Goal: Book appointment/travel/reservation

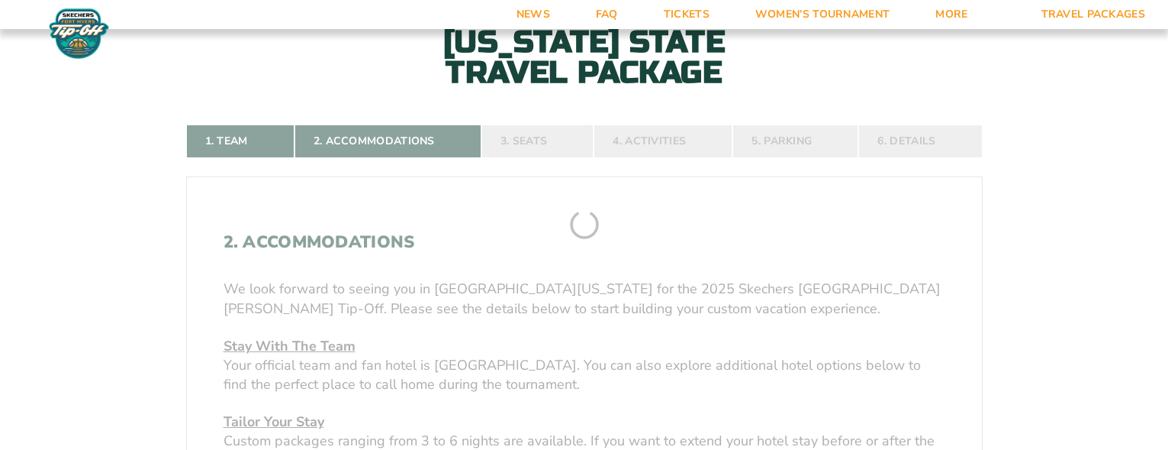
scroll to position [305, 0]
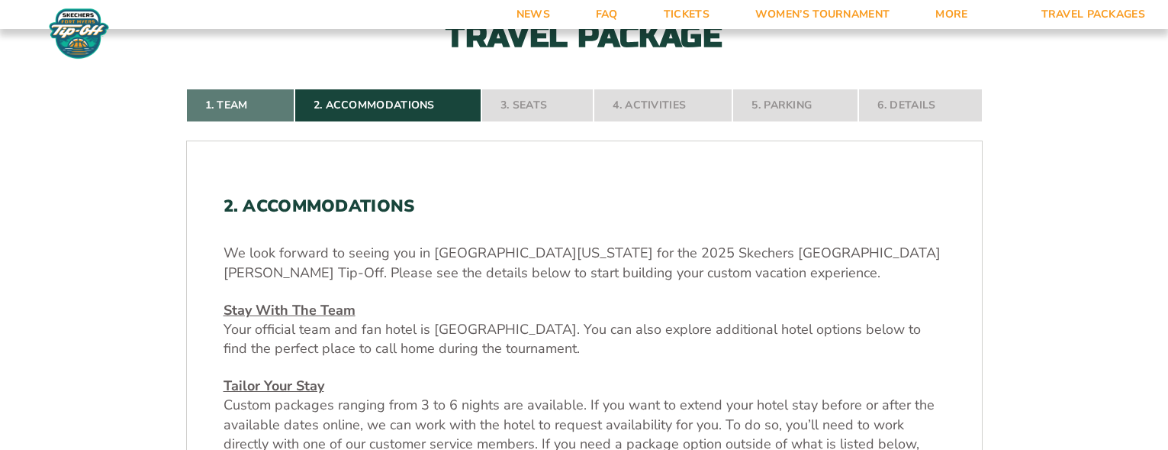
click at [246, 108] on link "1. Team" at bounding box center [240, 106] width 108 height 34
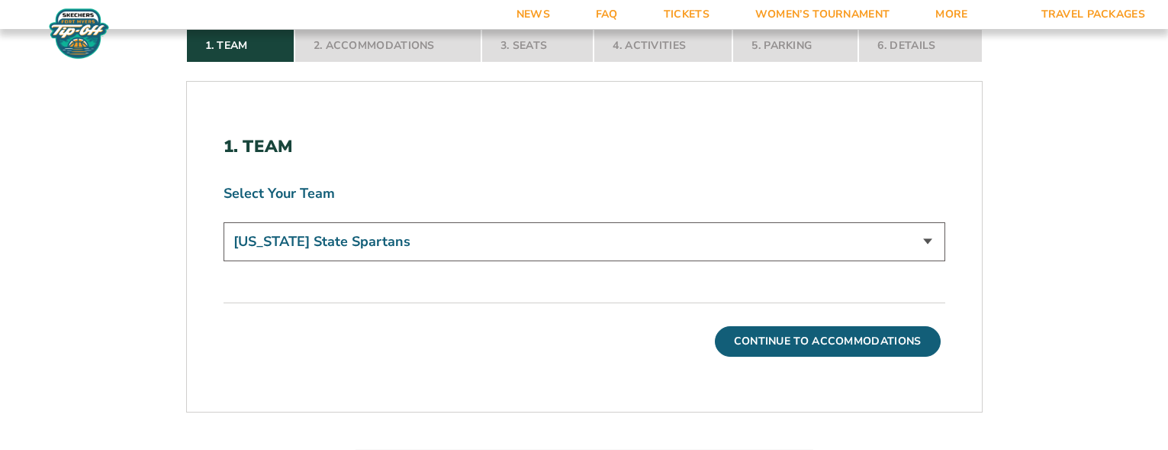
scroll to position [288, 0]
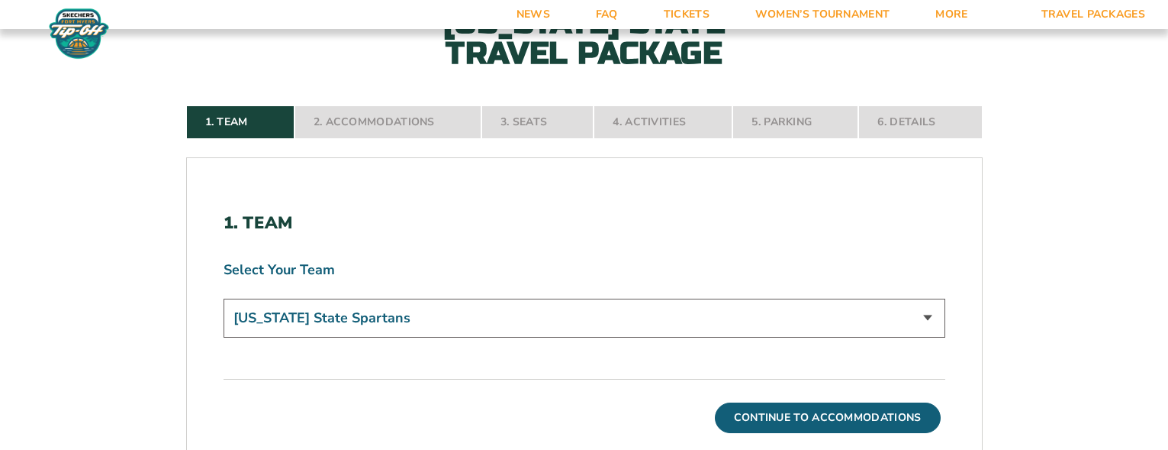
click at [421, 118] on nav "1. Team 2. Accommodations 3. Seats 4. Activities 5. Parking 6. Details" at bounding box center [584, 122] width 797 height 34
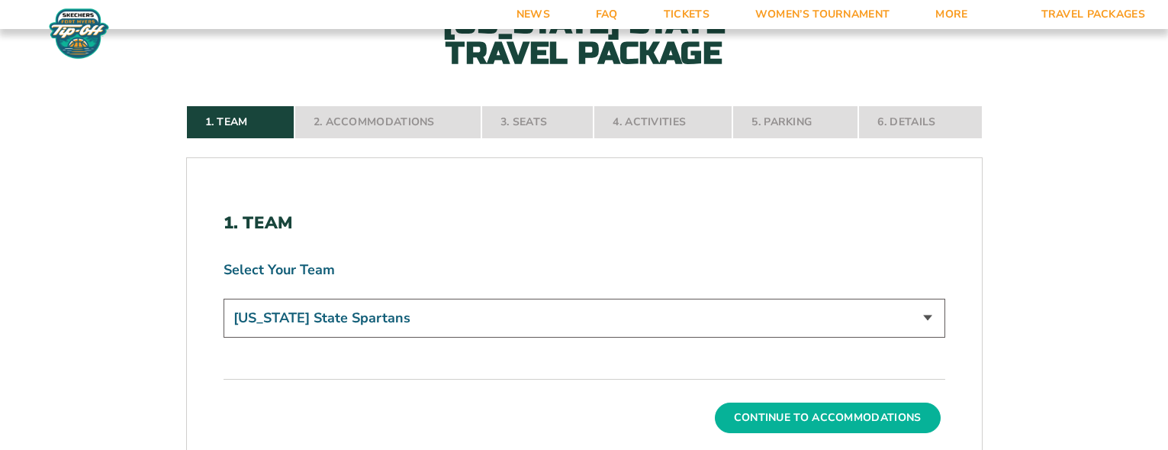
click at [787, 413] on button "Continue To Accommodations" at bounding box center [828, 417] width 226 height 31
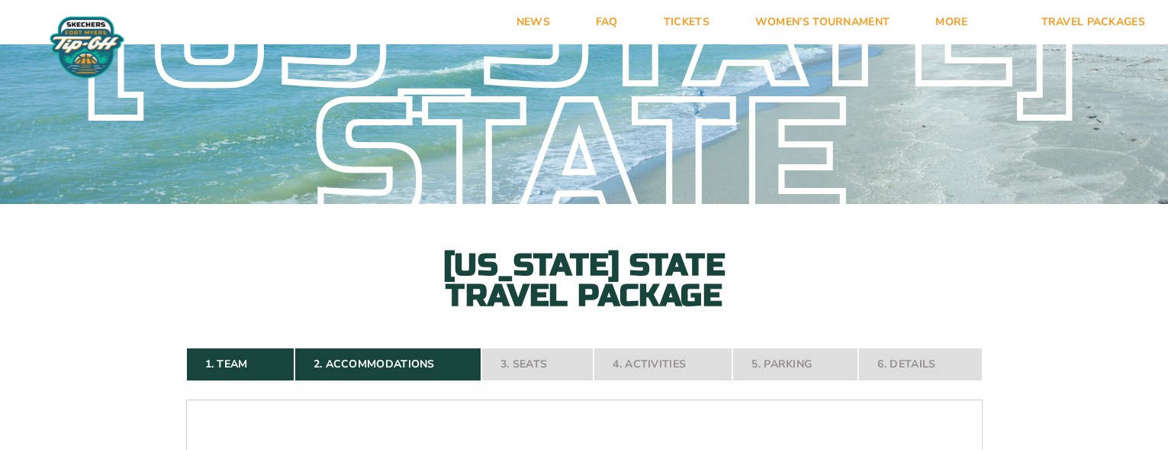
scroll to position [76, 0]
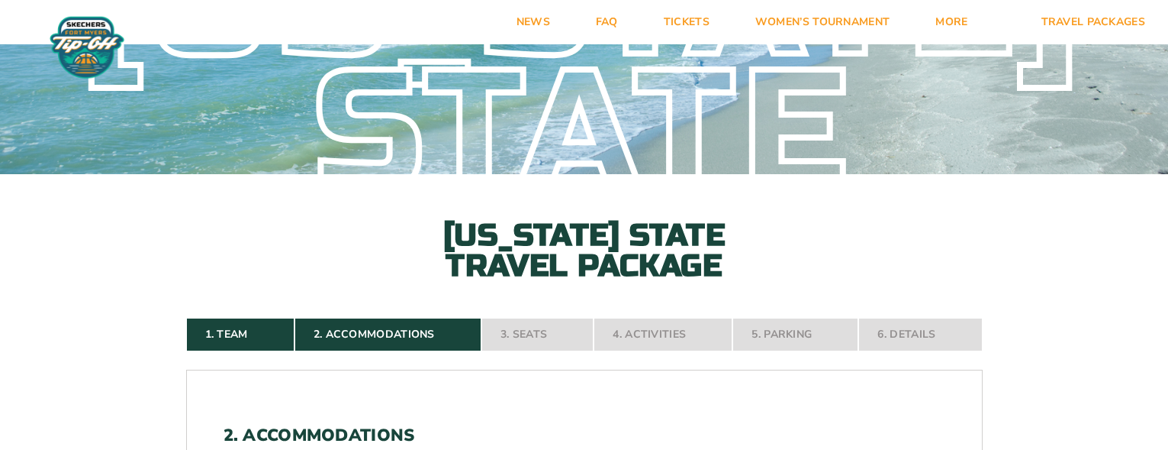
click at [532, 334] on nav "1. Team 2. Accommodations 3. Seats 4. Activities 5. Parking 6. Details" at bounding box center [584, 334] width 797 height 34
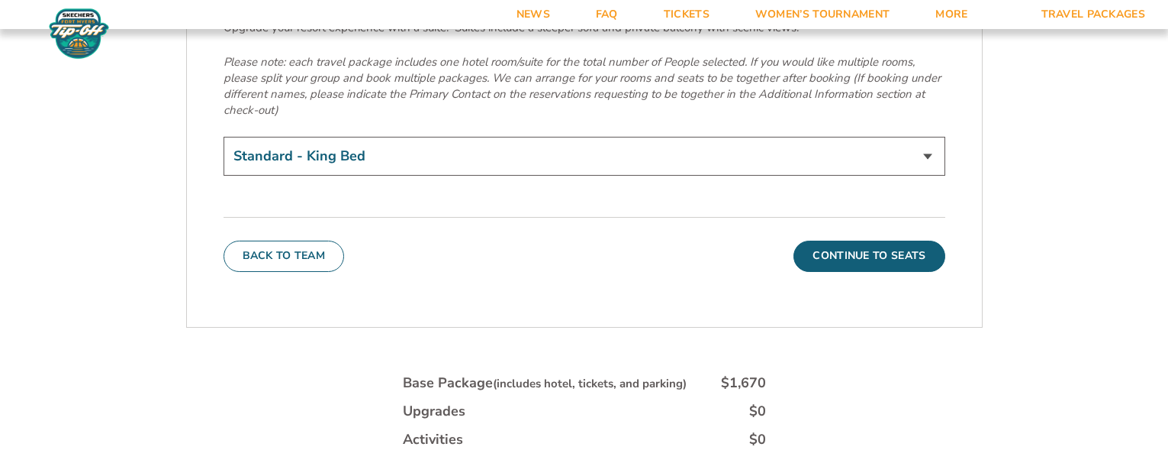
scroll to position [5396, 0]
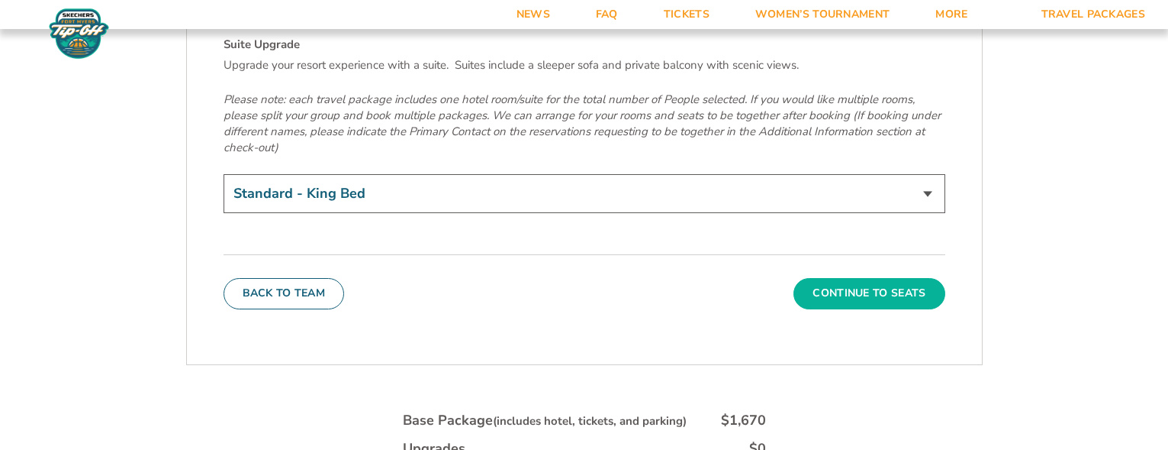
click at [840, 278] on button "Continue To Seats" at bounding box center [869, 293] width 151 height 31
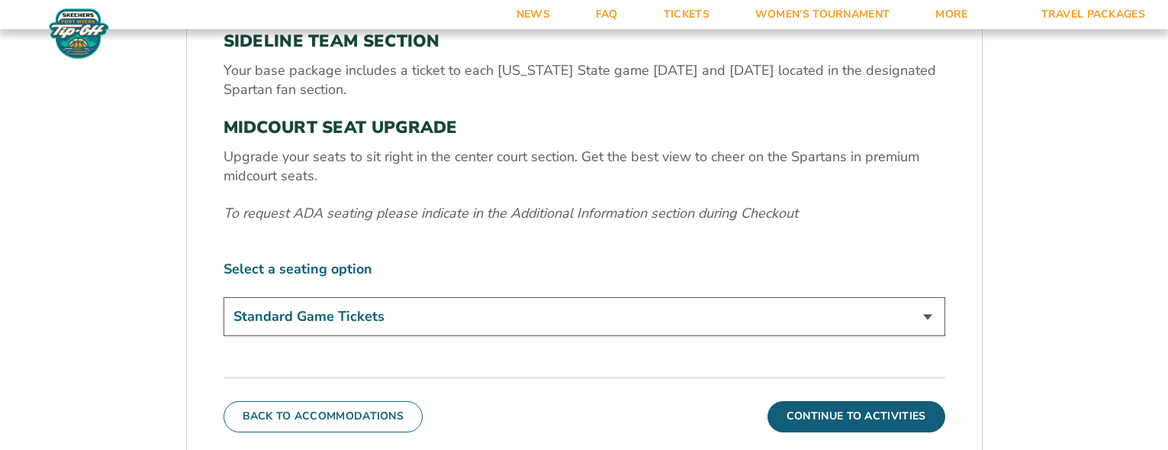
scroll to position [594, 0]
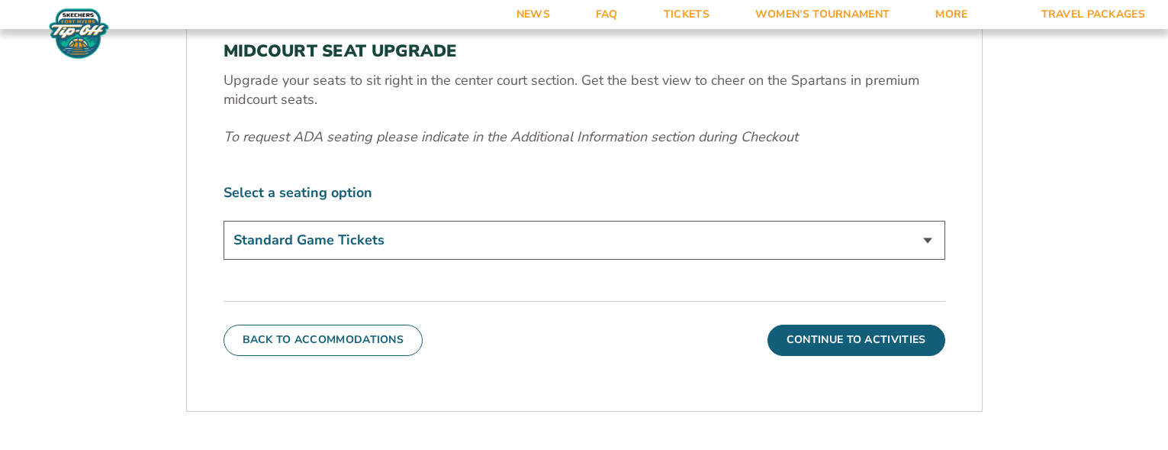
click at [927, 239] on select "Standard Game Tickets Midcourt Seat Upgrade (+$140 per person)" at bounding box center [585, 240] width 722 height 39
click at [224, 221] on select "Standard Game Tickets Midcourt Seat Upgrade (+$140 per person)" at bounding box center [585, 240] width 722 height 39
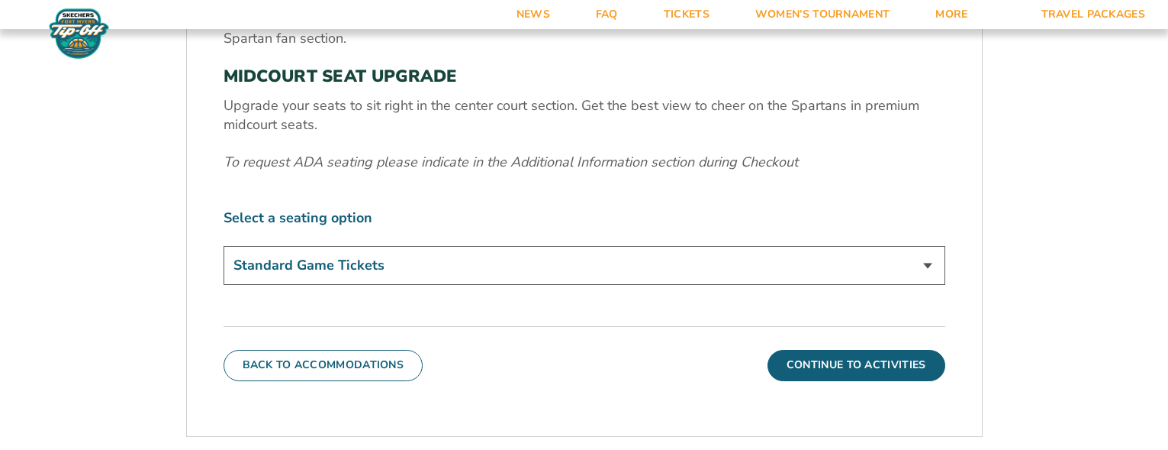
scroll to position [568, 0]
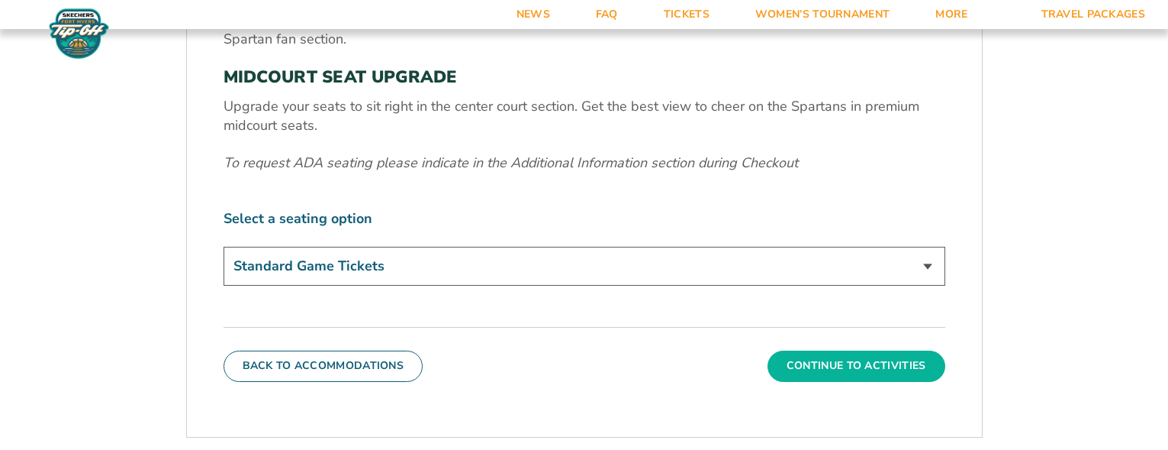
click at [855, 366] on button "Continue To Activities" at bounding box center [857, 365] width 178 height 31
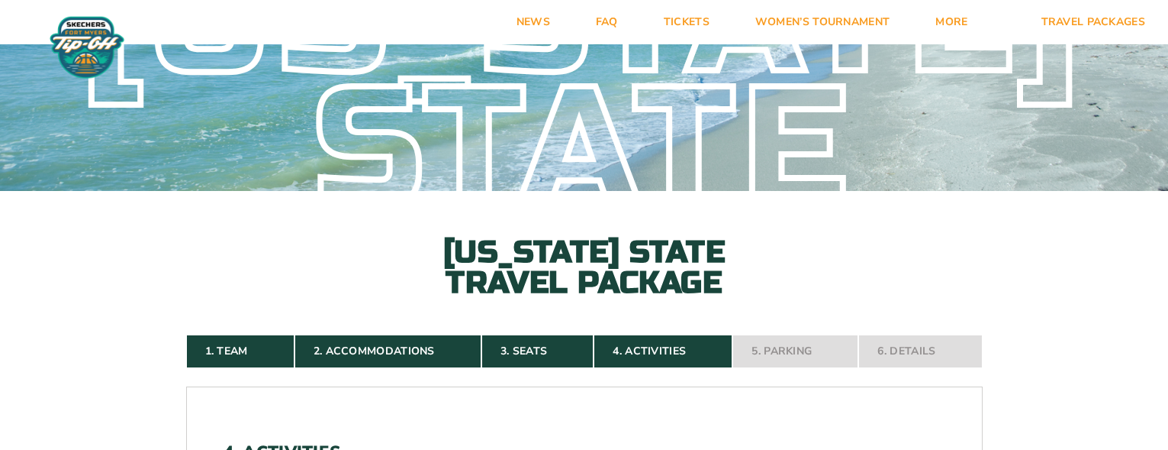
scroll to position [0, 0]
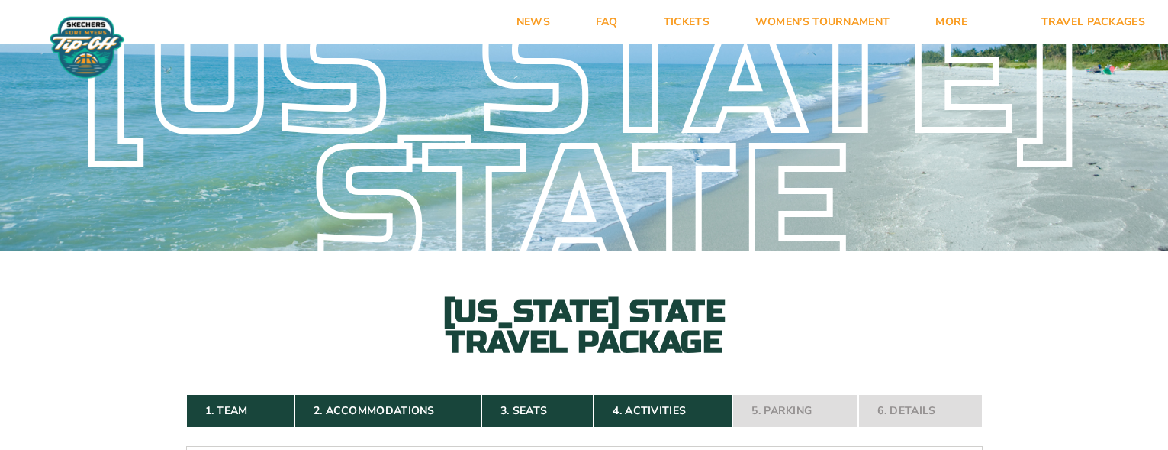
click at [918, 405] on nav "1. Team 2. Accommodations 3. Seats 4. Activities 5. Parking 6. Details" at bounding box center [584, 411] width 797 height 34
